Goal: Task Accomplishment & Management: Complete application form

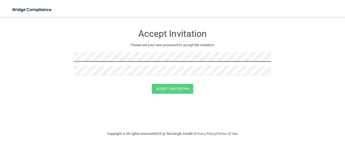
click at [45, 54] on form "Accept Invitation Please set your new password to accept the invitation Accept …" at bounding box center [172, 62] width 323 height 78
click at [67, 92] on div "Accept Invitation" at bounding box center [172, 89] width 331 height 10
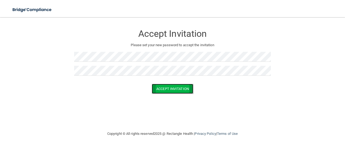
click at [170, 90] on button "Accept Invitation" at bounding box center [172, 89] width 41 height 10
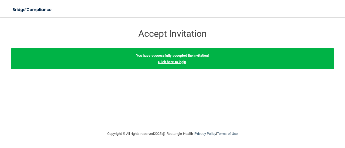
click at [163, 63] on link "Click here to login" at bounding box center [172, 62] width 28 height 4
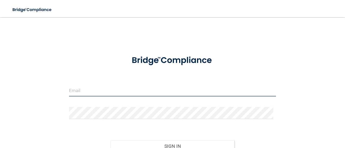
type input "[EMAIL_ADDRESS][DOMAIN_NAME]"
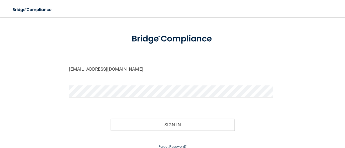
scroll to position [44, 0]
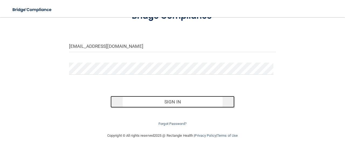
click at [180, 103] on button "Sign In" at bounding box center [172, 102] width 124 height 12
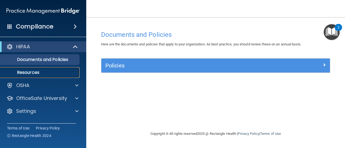
click at [41, 71] on p "Resources" at bounding box center [39, 72] width 73 height 5
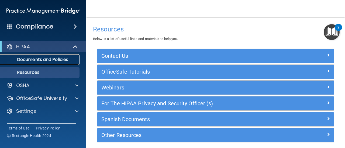
click at [42, 59] on p "Documents and Policies" at bounding box center [39, 59] width 73 height 5
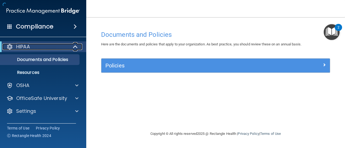
click at [38, 47] on div "HIPAA" at bounding box center [35, 47] width 66 height 6
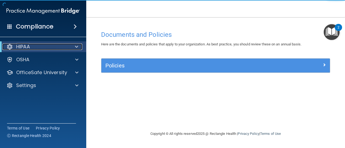
click at [47, 50] on div "HIPAA" at bounding box center [35, 47] width 66 height 6
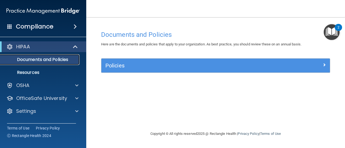
click at [37, 60] on p "Documents and Policies" at bounding box center [39, 59] width 73 height 5
click at [269, 91] on div "Documents and Policies Here are the documents and policies that apply to your o…" at bounding box center [215, 79] width 237 height 103
